Goal: Task Accomplishment & Management: Use online tool/utility

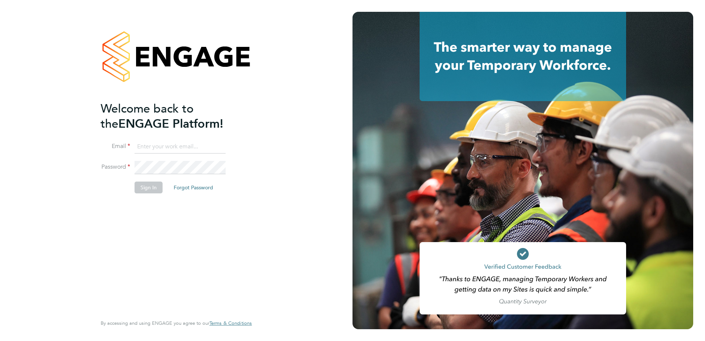
type input "callum.bradbury@vistry.co.uk"
click at [147, 192] on button "Sign In" at bounding box center [149, 187] width 28 height 12
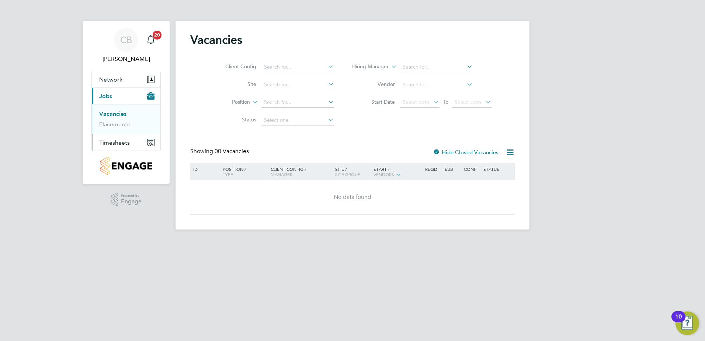
click at [126, 138] on button "Timesheets" at bounding box center [126, 142] width 69 height 16
click at [120, 130] on link "Timesheets" at bounding box center [114, 130] width 31 height 7
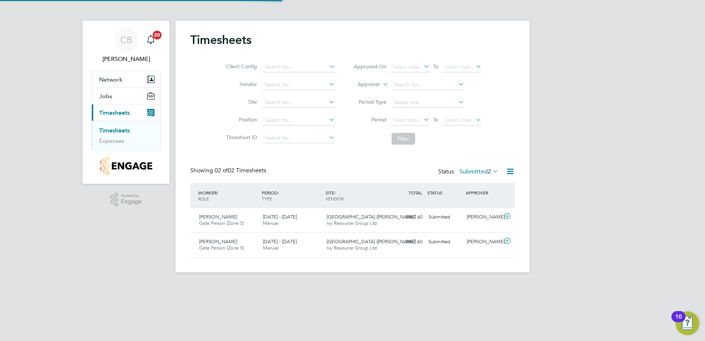
scroll to position [19, 64]
click at [506, 217] on icon at bounding box center [507, 216] width 9 height 6
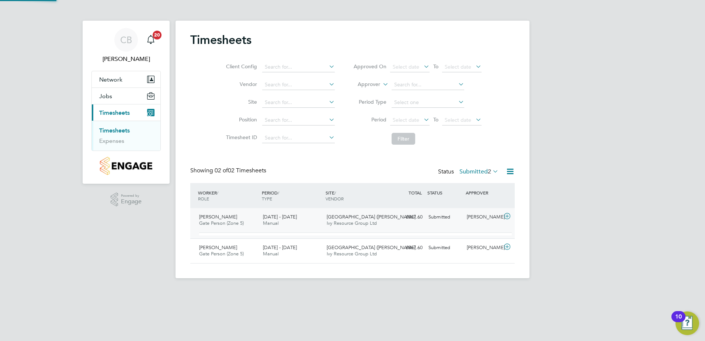
scroll to position [13, 72]
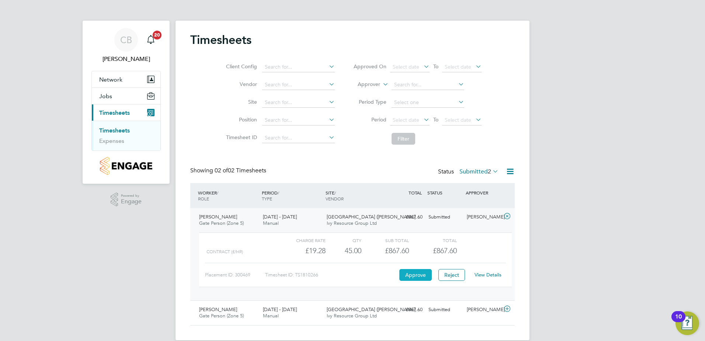
click at [419, 274] on button "Approve" at bounding box center [415, 275] width 32 height 12
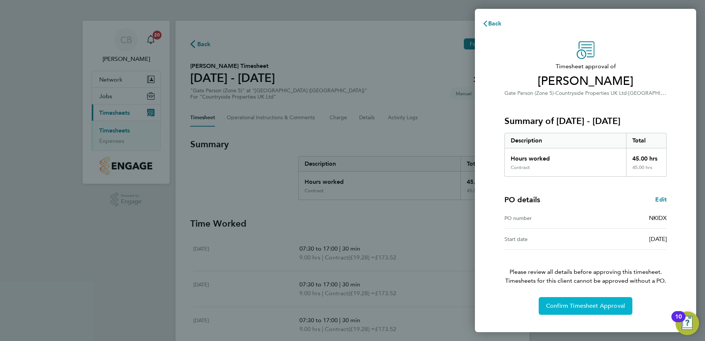
click at [584, 307] on span "Confirm Timesheet Approval" at bounding box center [585, 305] width 79 height 7
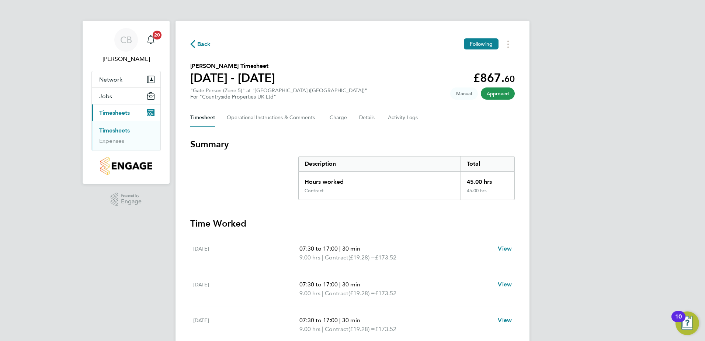
drag, startPoint x: 132, startPoint y: 139, endPoint x: 106, endPoint y: 144, distance: 26.3
click at [131, 140] on li "Expenses" at bounding box center [126, 140] width 55 height 7
click at [106, 144] on li "Expenses" at bounding box center [126, 140] width 55 height 7
click at [108, 140] on link "Expenses" at bounding box center [111, 140] width 25 height 7
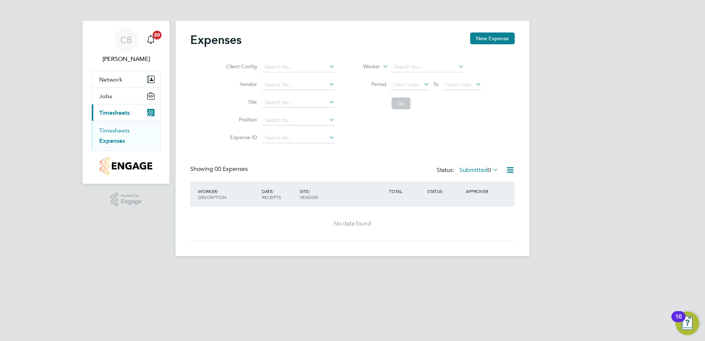
click at [122, 130] on link "Timesheets" at bounding box center [114, 130] width 31 height 7
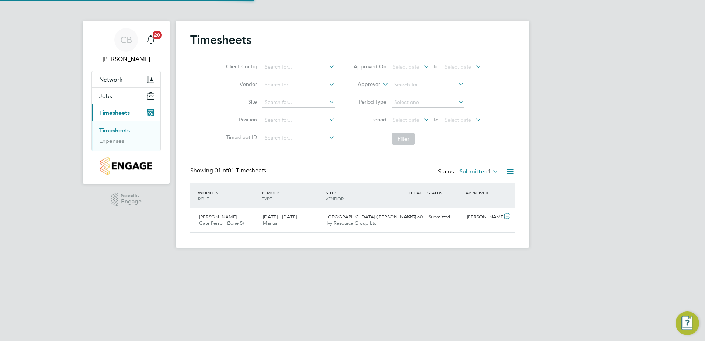
scroll to position [19, 64]
click at [508, 217] on icon at bounding box center [507, 216] width 9 height 6
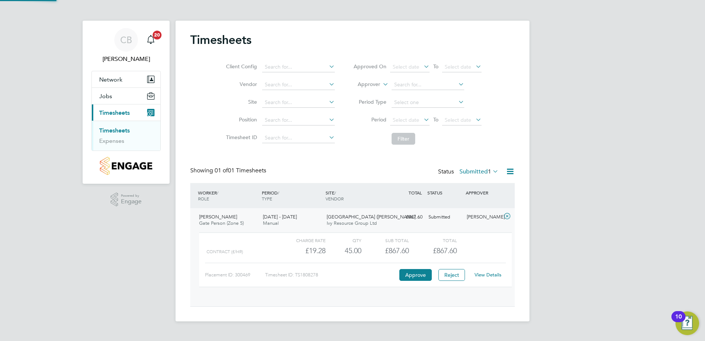
scroll to position [13, 72]
click at [419, 274] on button "Approve" at bounding box center [415, 275] width 32 height 12
